Goal: Book appointment/travel/reservation

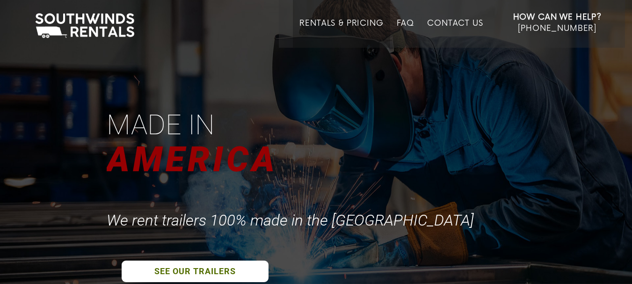
click at [369, 22] on link "Rentals & Pricing" at bounding box center [341, 33] width 84 height 29
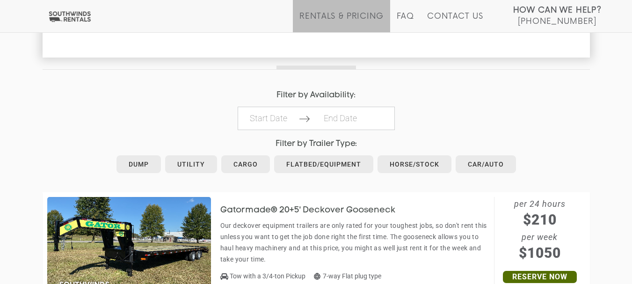
scroll to position [400, 0]
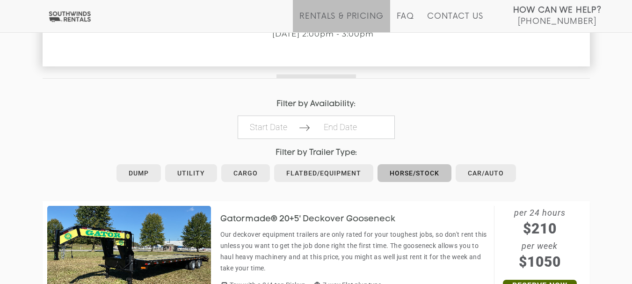
click at [421, 167] on link "Horse/Stock" at bounding box center [414, 173] width 74 height 18
